Goal: Task Accomplishment & Management: Use online tool/utility

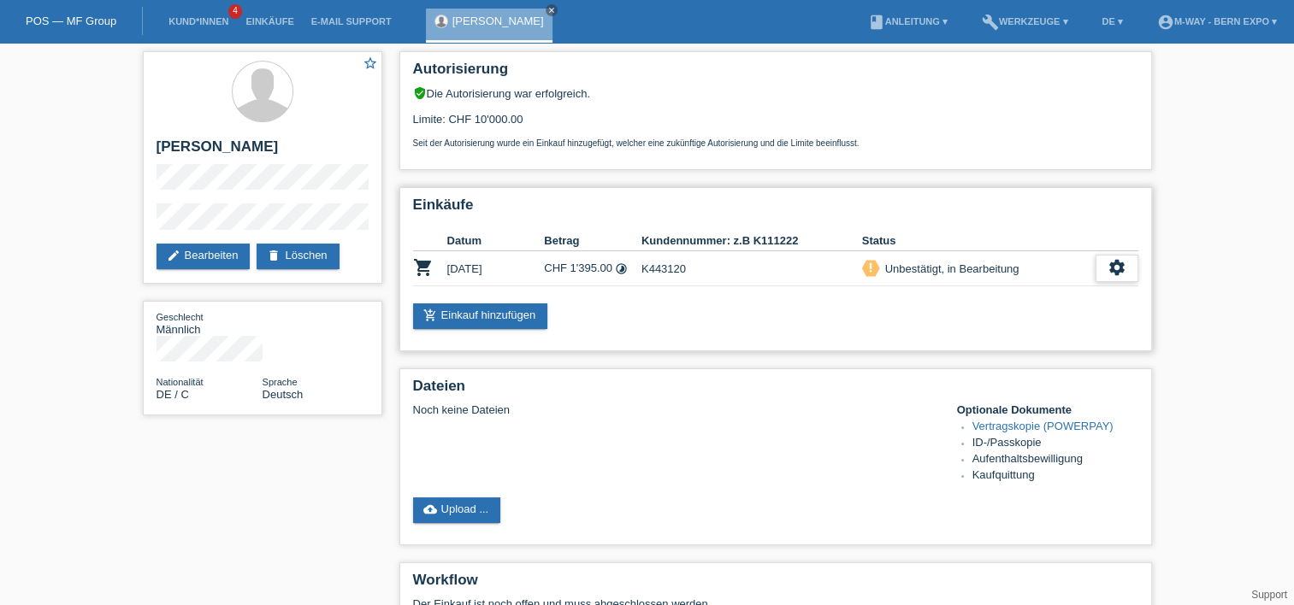
click at [1117, 281] on div "settings" at bounding box center [1116, 268] width 43 height 27
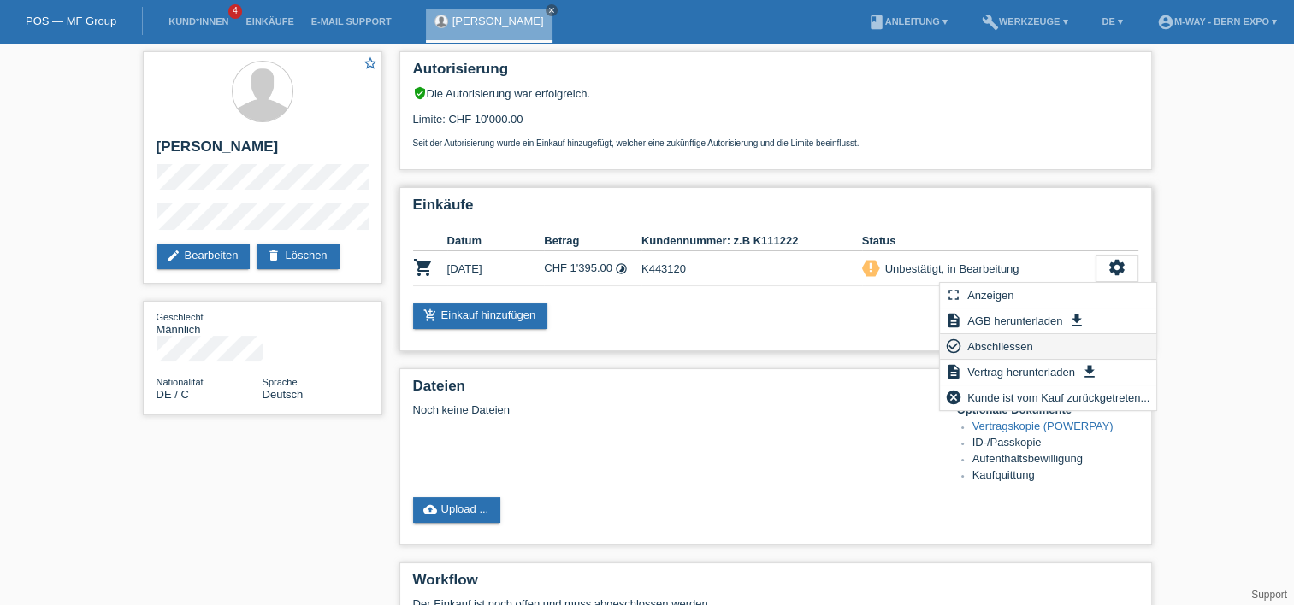
click at [1045, 344] on div "check_circle_outline Abschliessen" at bounding box center [1048, 347] width 216 height 26
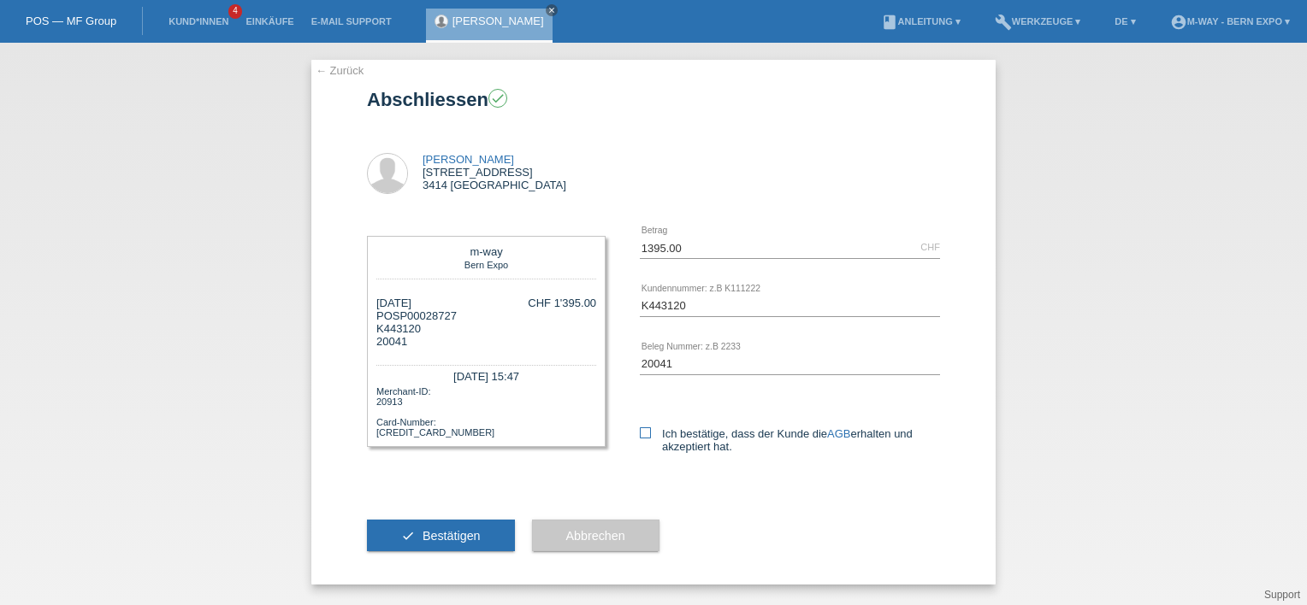
click at [655, 441] on label "Ich bestätige, dass der Kunde die AGB erhalten und akzeptiert hat." at bounding box center [790, 441] width 300 height 26
click at [651, 439] on input "Ich bestätige, dass der Kunde die AGB erhalten und akzeptiert hat." at bounding box center [645, 433] width 11 height 11
checkbox input "true"
click at [439, 538] on span "Bestätigen" at bounding box center [451, 536] width 58 height 14
